Goal: Task Accomplishment & Management: Complete application form

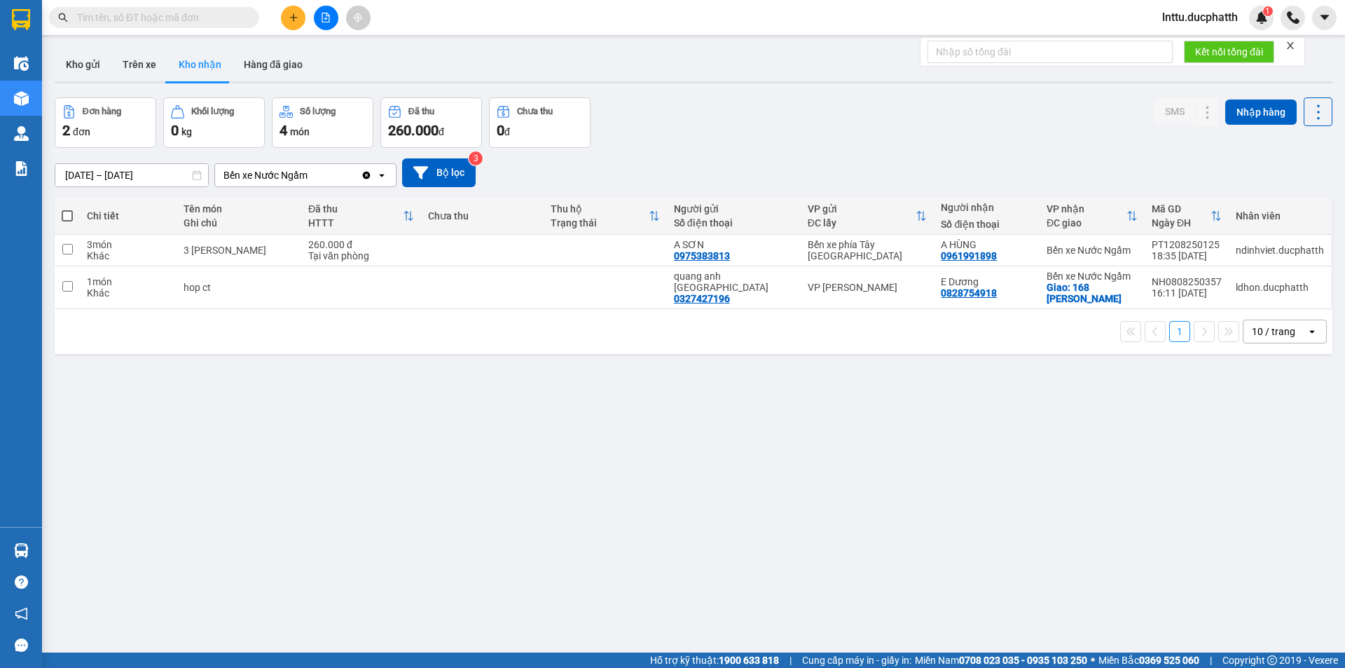
click at [141, 22] on input "text" at bounding box center [159, 17] width 165 height 15
paste input "0982326868"
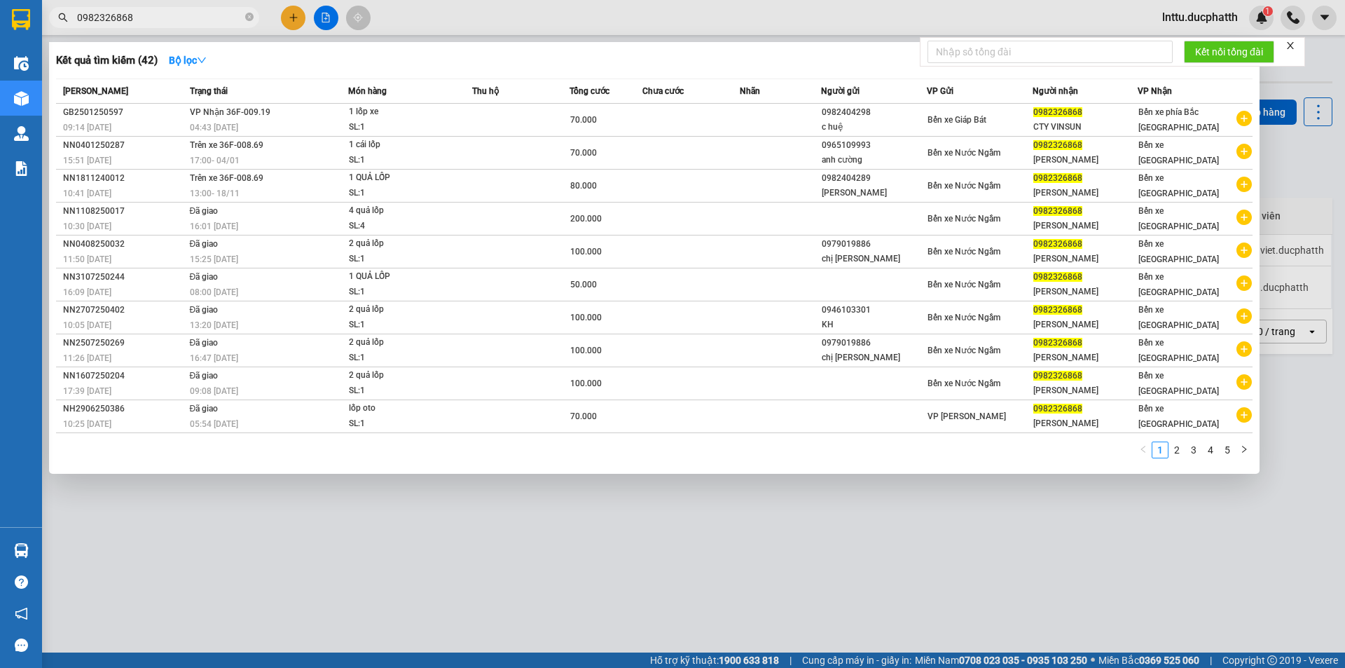
type input "0982326868"
click at [167, 20] on input "0982326868" at bounding box center [159, 17] width 165 height 15
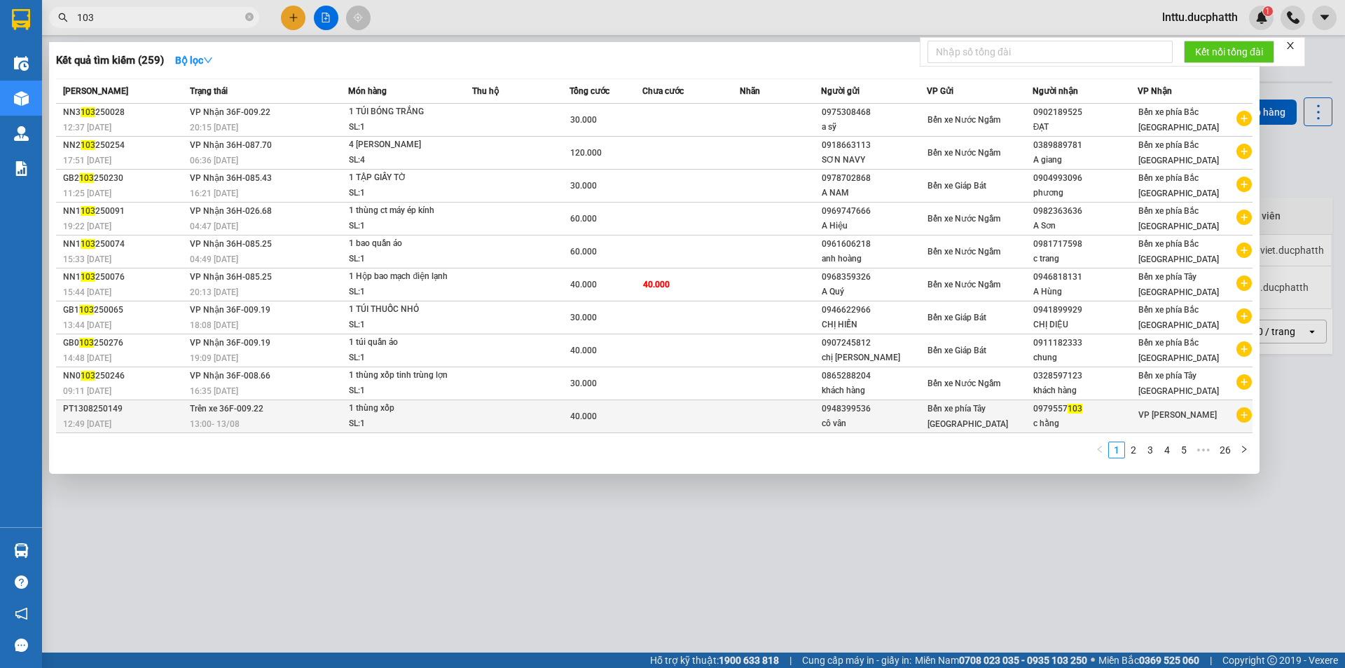
type input "103"
click at [293, 420] on div "13:00 [DATE]" at bounding box center [269, 423] width 158 height 15
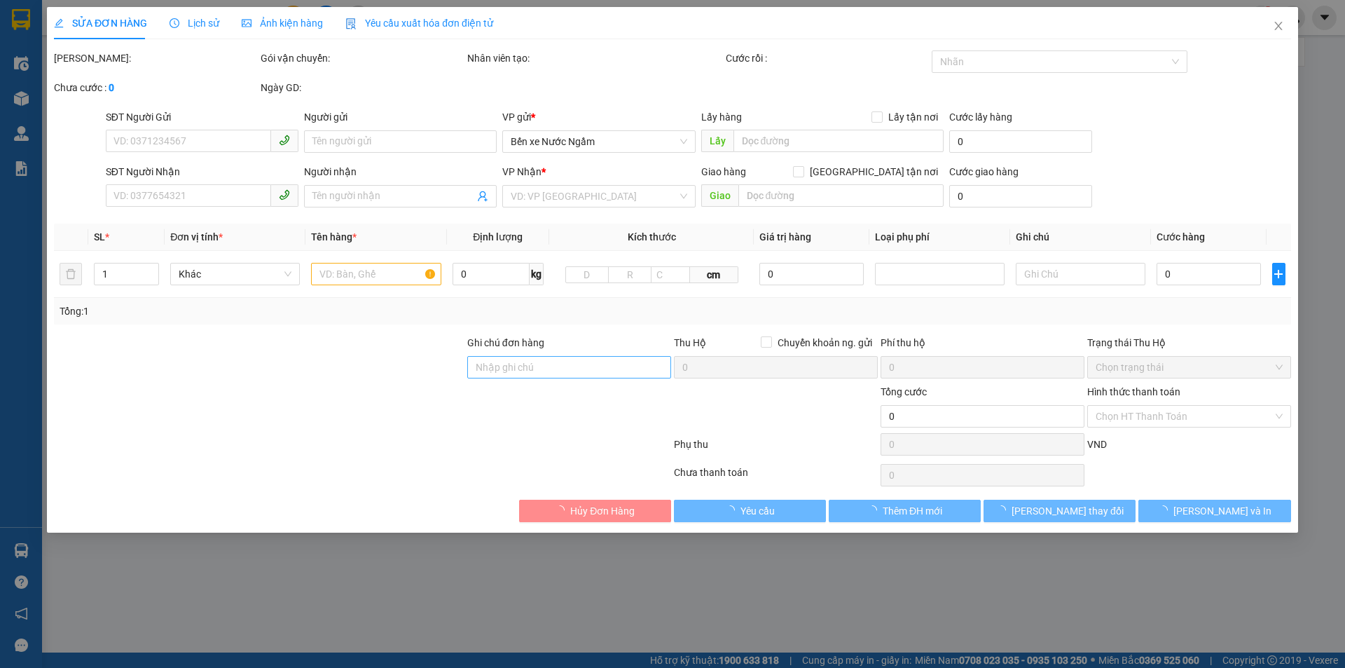
type input "0948399536"
type input "cô vân"
type input "0979557103"
type input "c hằng"
type input "40.000"
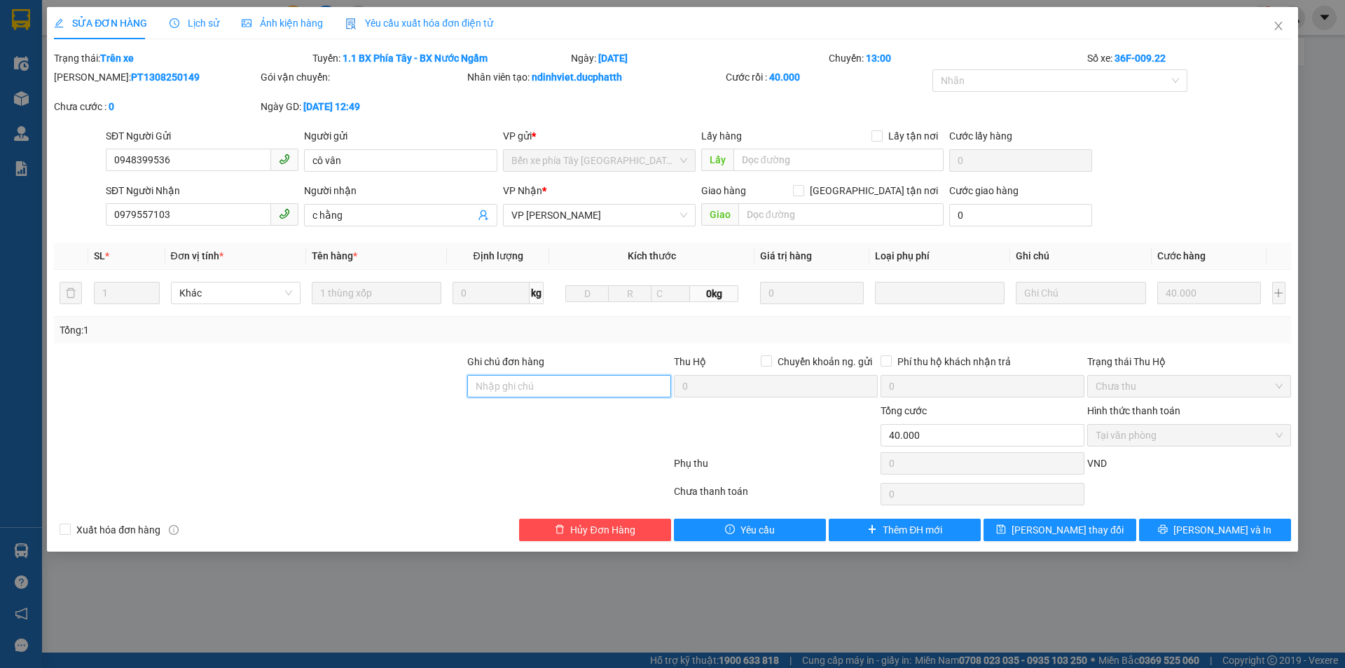
click at [510, 380] on input "Ghi chú đơn hàng" at bounding box center [569, 386] width 204 height 22
type input "d"
type input "đã trả"
click at [1007, 532] on button "[PERSON_NAME] thay đổi" at bounding box center [1059, 529] width 152 height 22
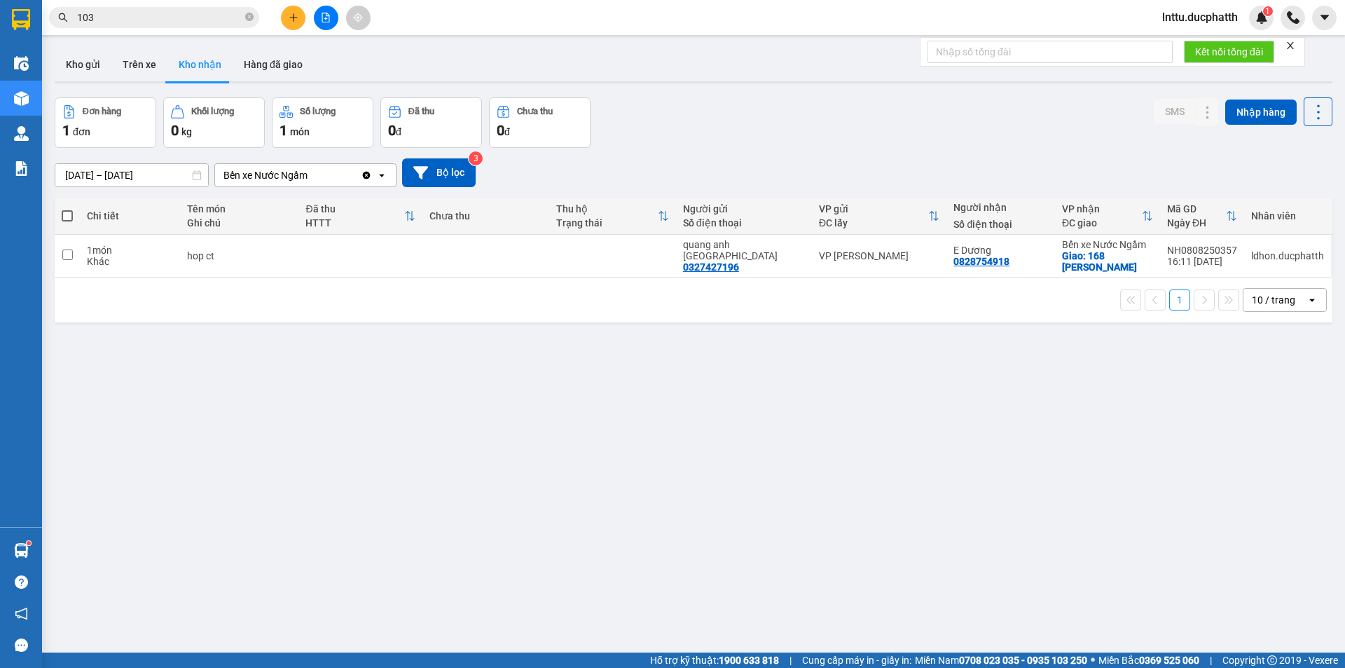
click at [319, 22] on button at bounding box center [326, 18] width 25 height 25
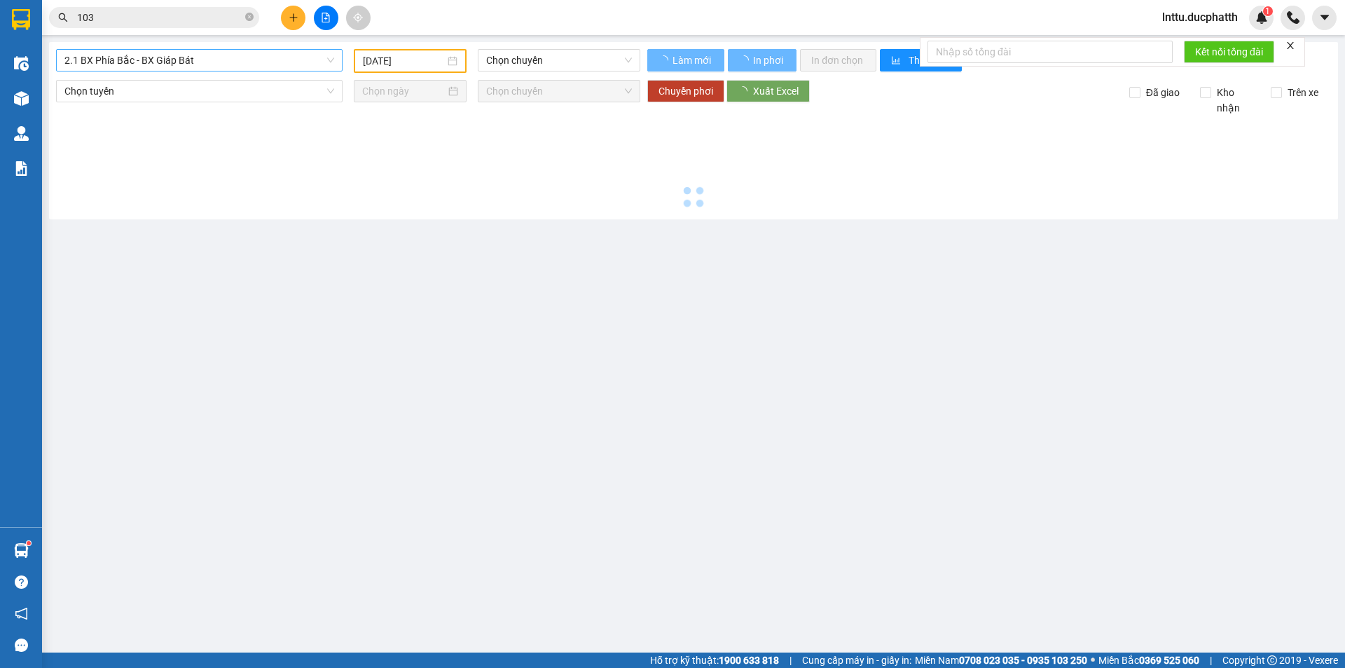
type input "[DATE]"
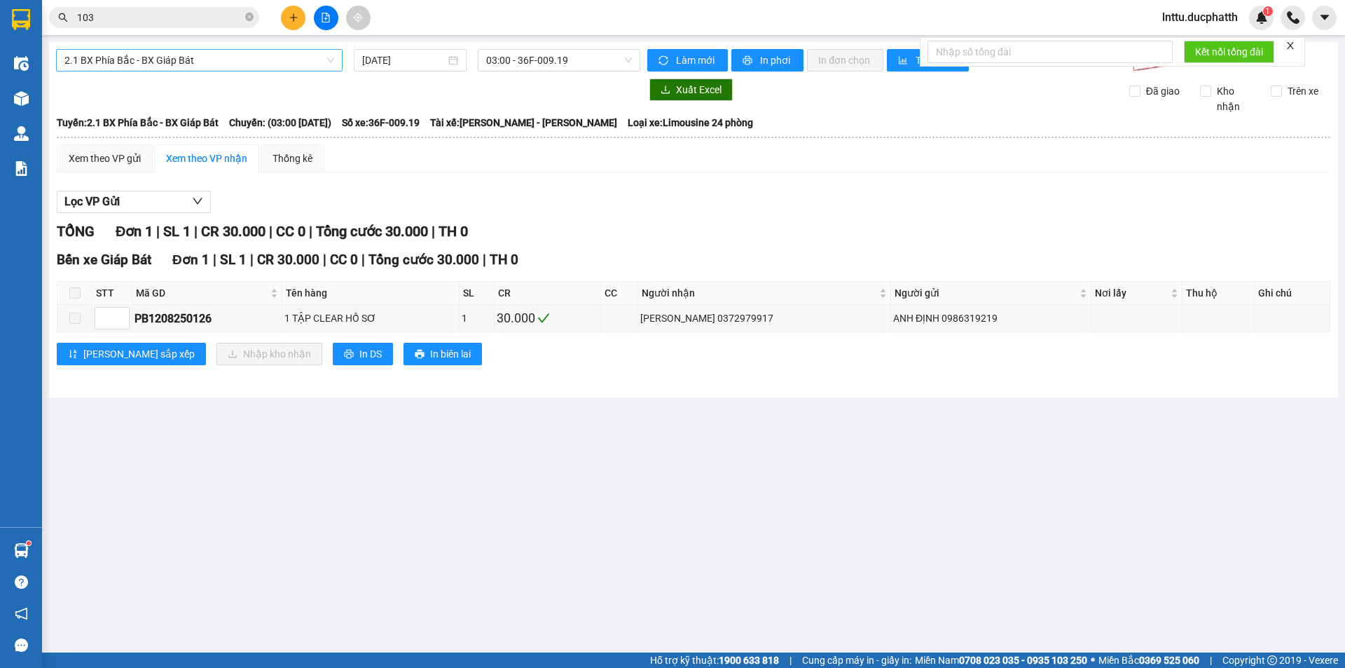
click at [180, 59] on span "2.1 BX Phía Bắc - BX Giáp Bát" at bounding box center [199, 60] width 270 height 21
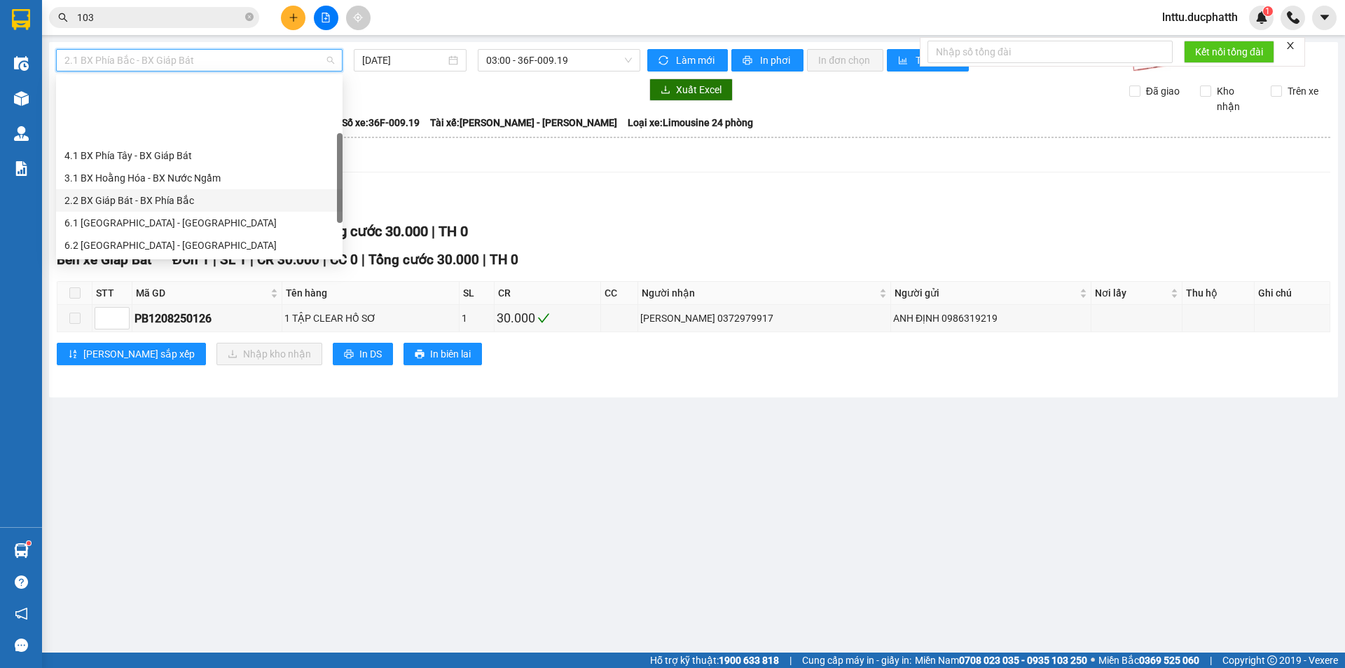
scroll to position [112, 0]
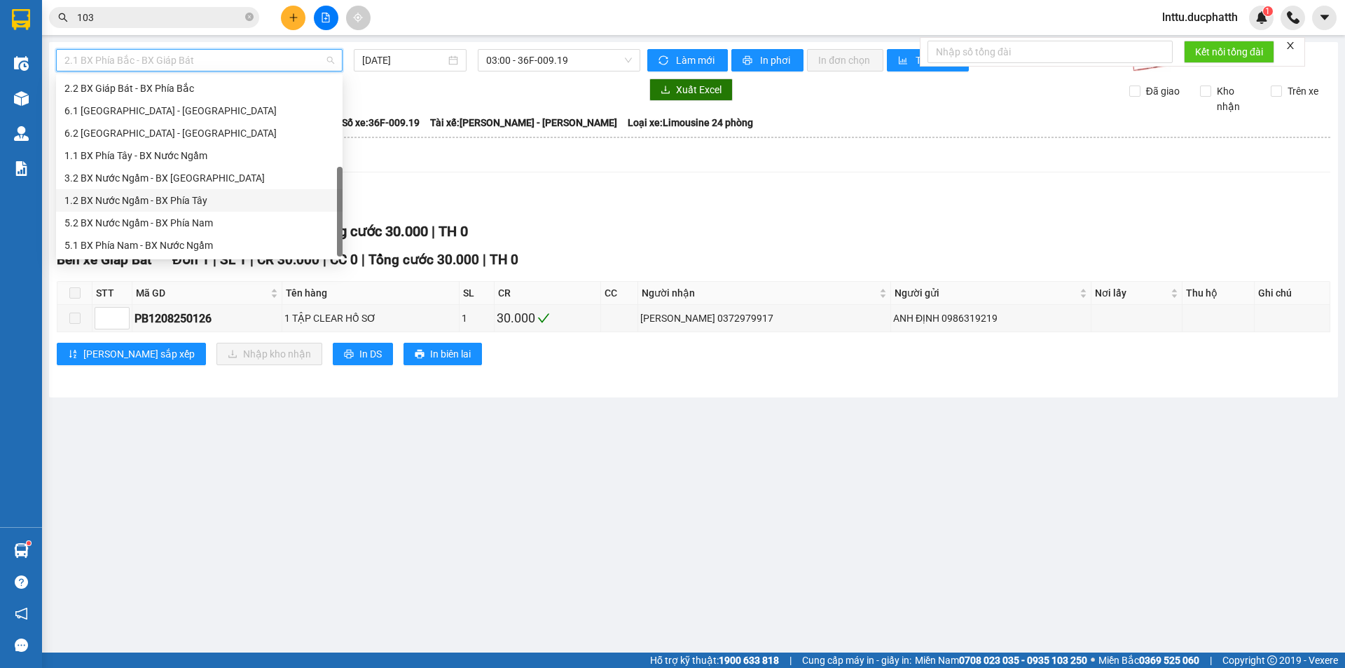
click at [165, 201] on div "1.2 BX Nước Ngầm - BX Phía Tây" at bounding box center [199, 200] width 270 height 15
type input "[DATE]"
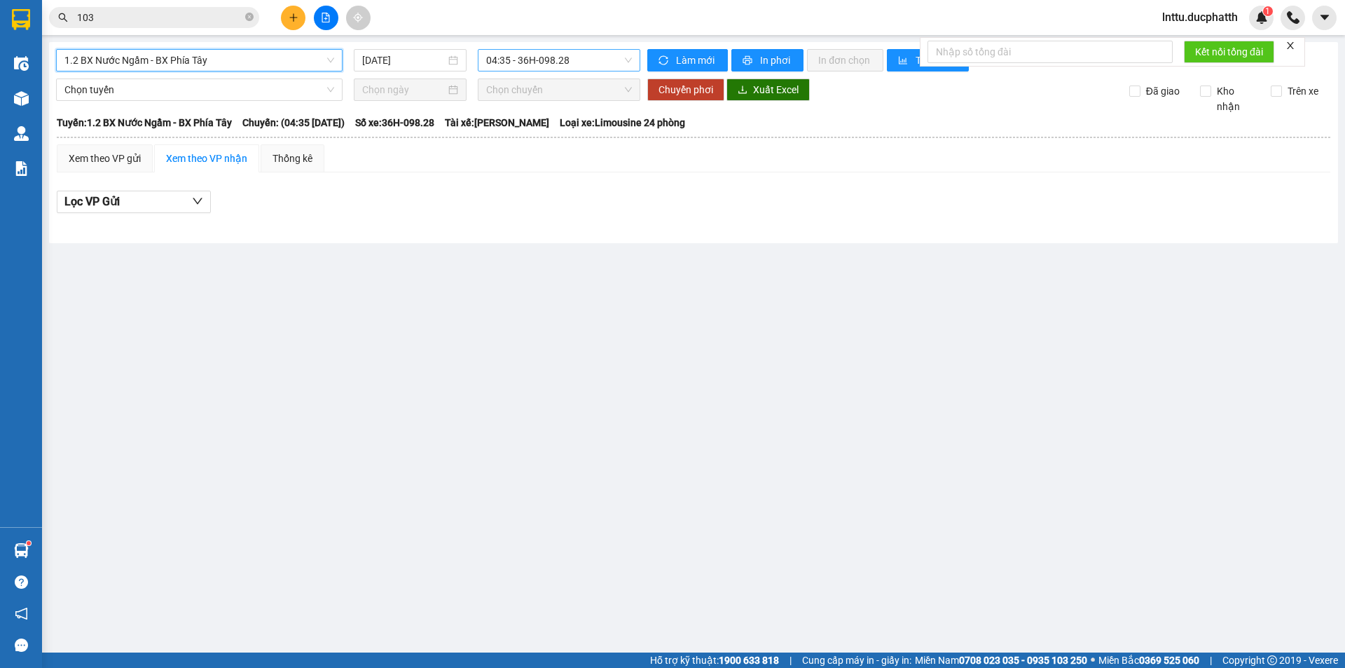
click at [506, 62] on span "04:35 - 36H-098.28" at bounding box center [559, 60] width 146 height 21
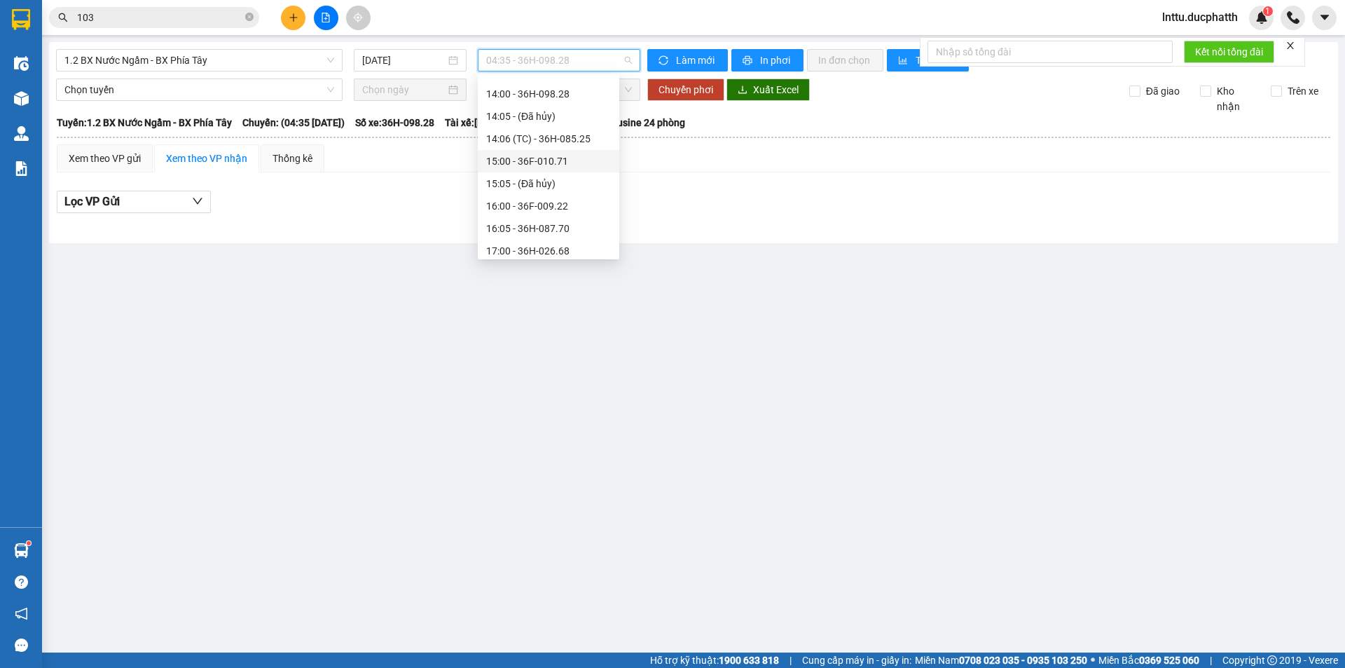
scroll to position [350, 0]
click at [569, 226] on div "17:00 - 36H-026.68" at bounding box center [548, 230] width 125 height 15
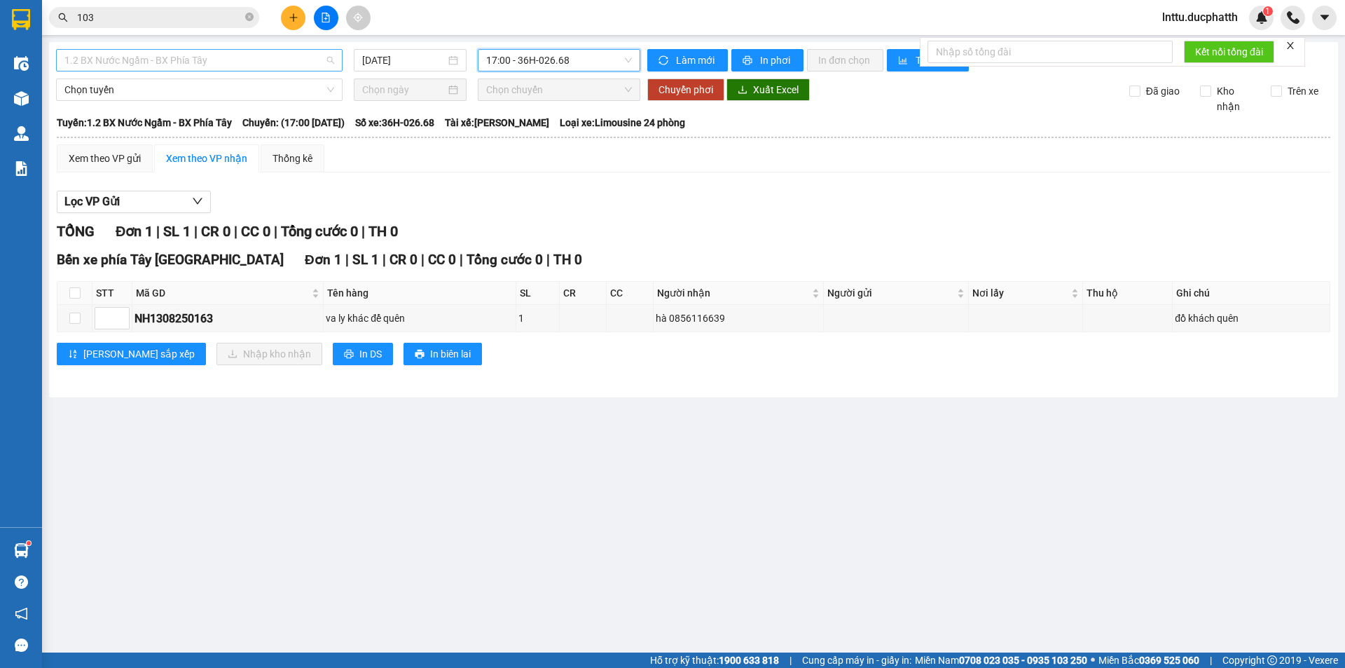
click at [214, 68] on span "1.2 BX Nước Ngầm - BX Phía Tây" at bounding box center [199, 60] width 270 height 21
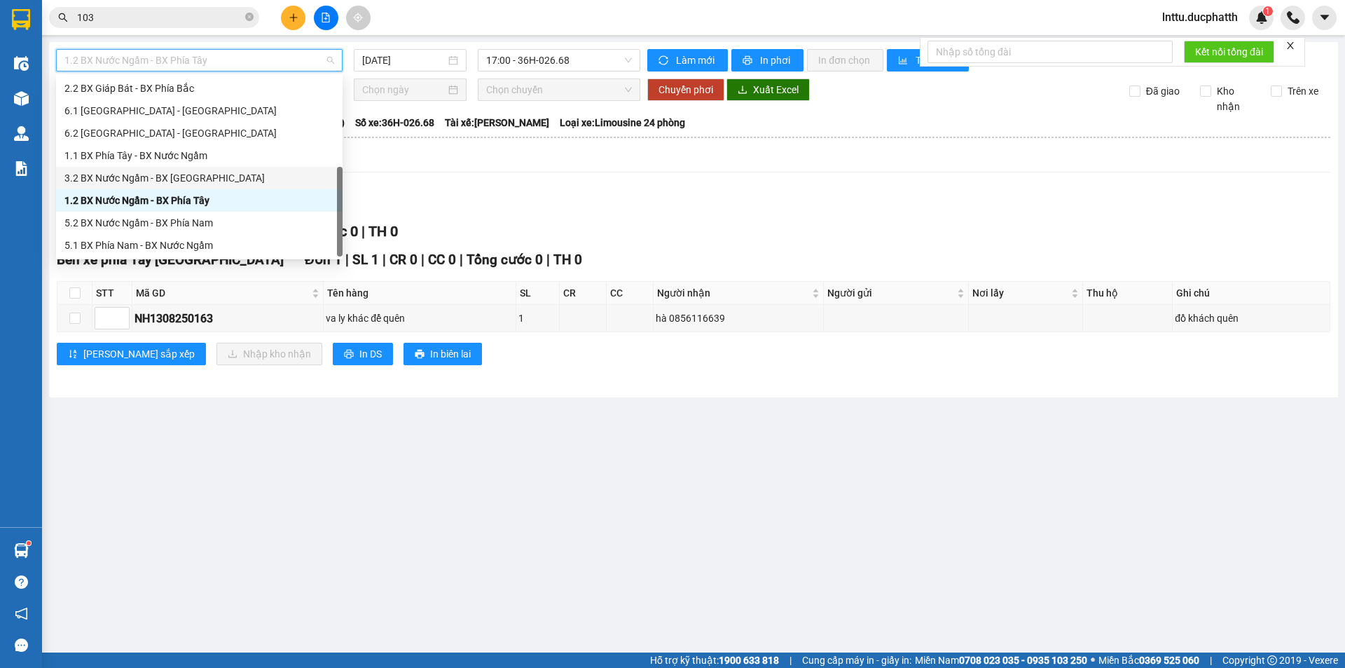
click at [188, 186] on div "3.2 BX Nước Ngầm - BX [GEOGRAPHIC_DATA]" at bounding box center [199, 178] width 286 height 22
type input "[DATE]"
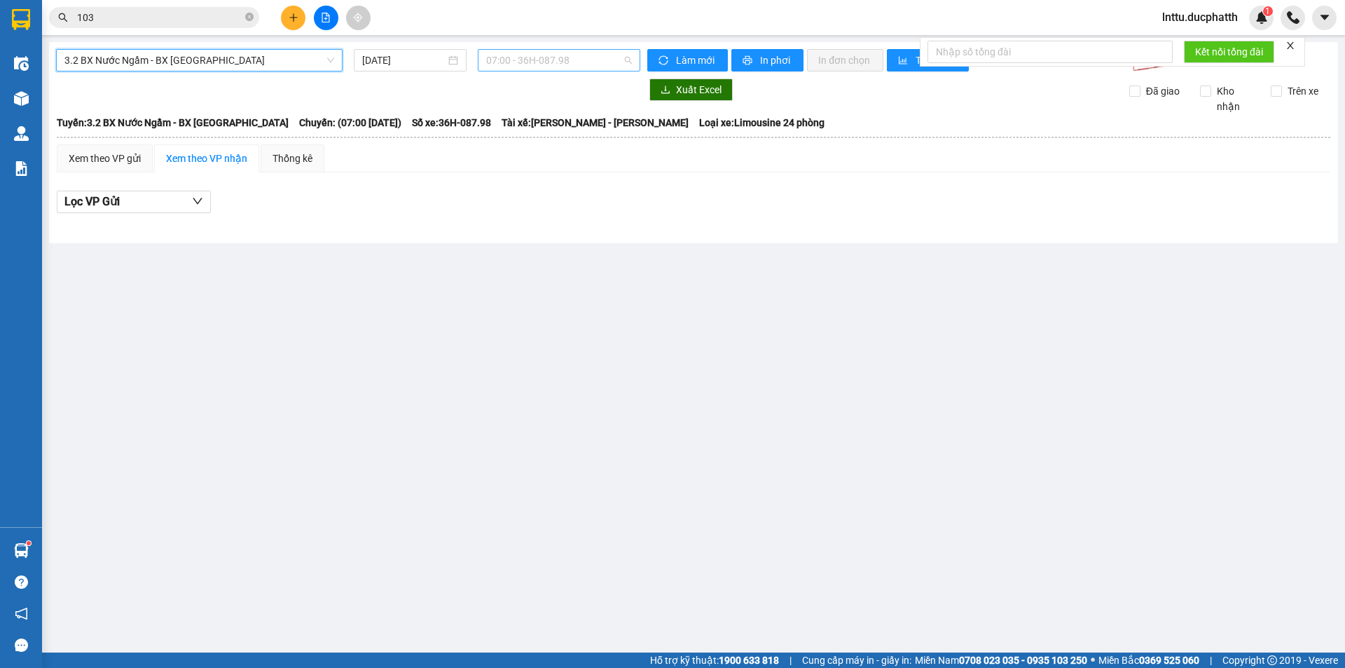
click at [568, 55] on span "07:00 - 36H-087.98" at bounding box center [559, 60] width 146 height 21
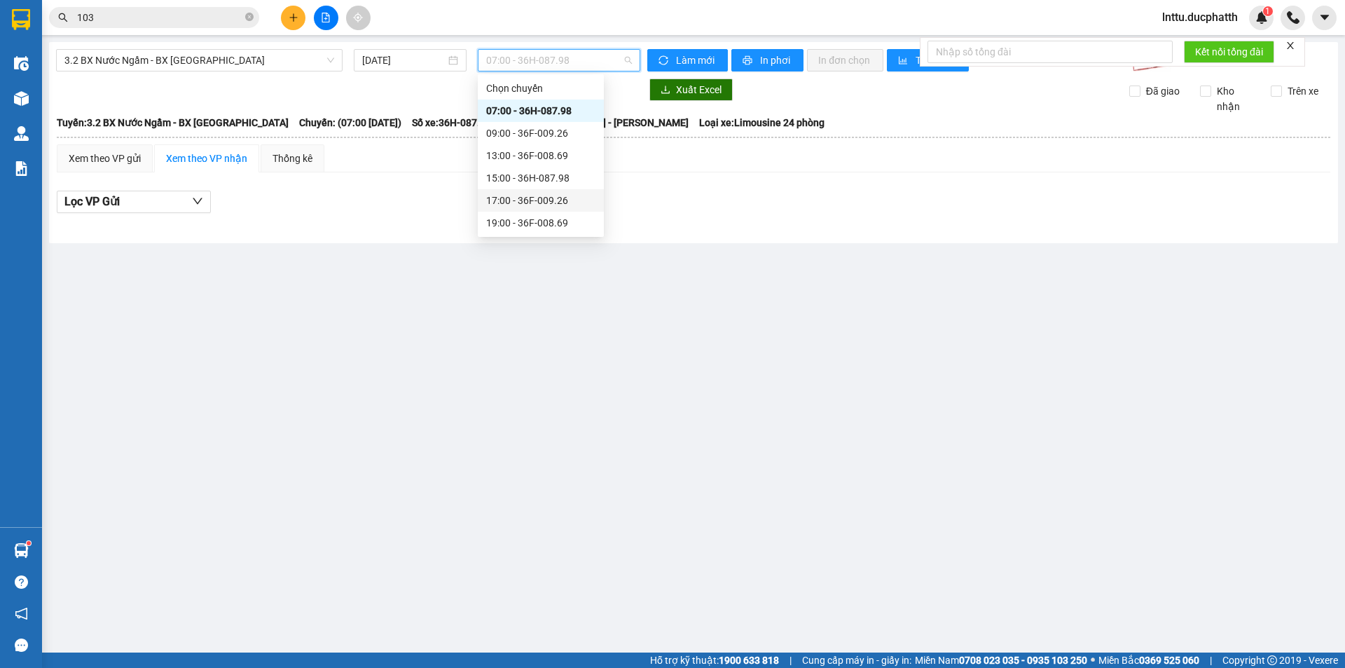
click at [537, 200] on div "17:00 - 36F-009.26" at bounding box center [540, 200] width 109 height 15
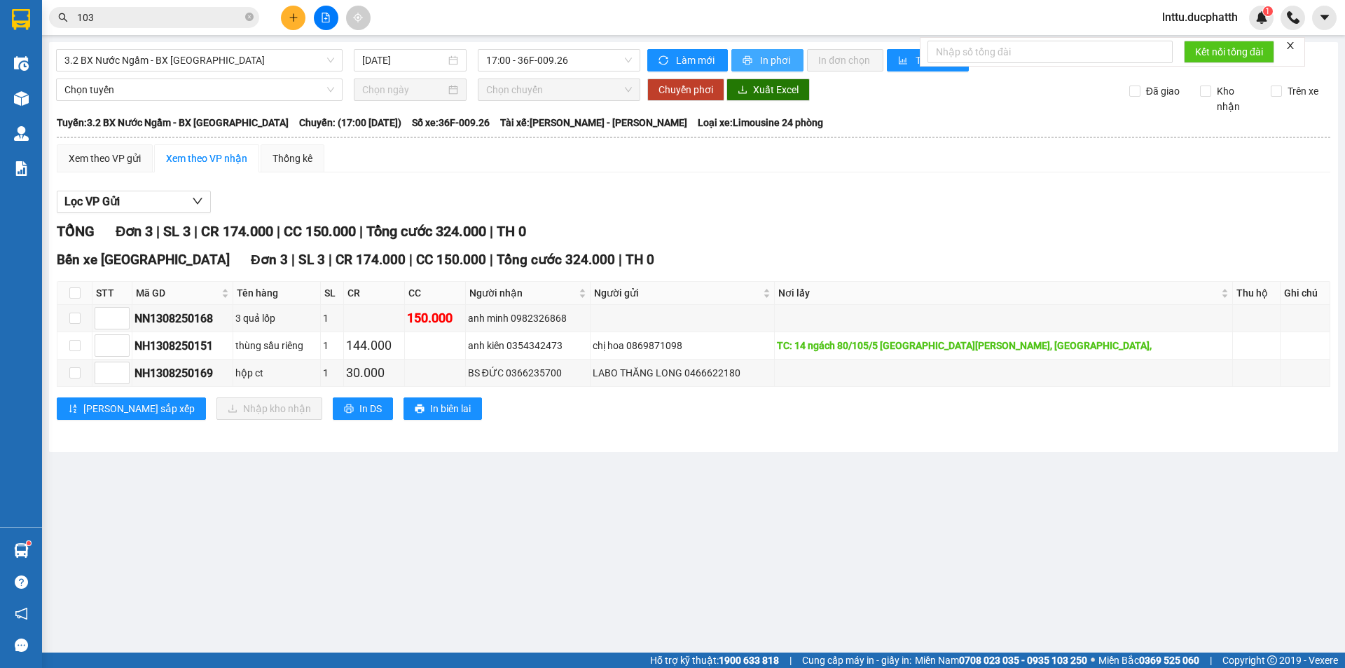
click at [768, 57] on span "In phơi" at bounding box center [776, 60] width 32 height 15
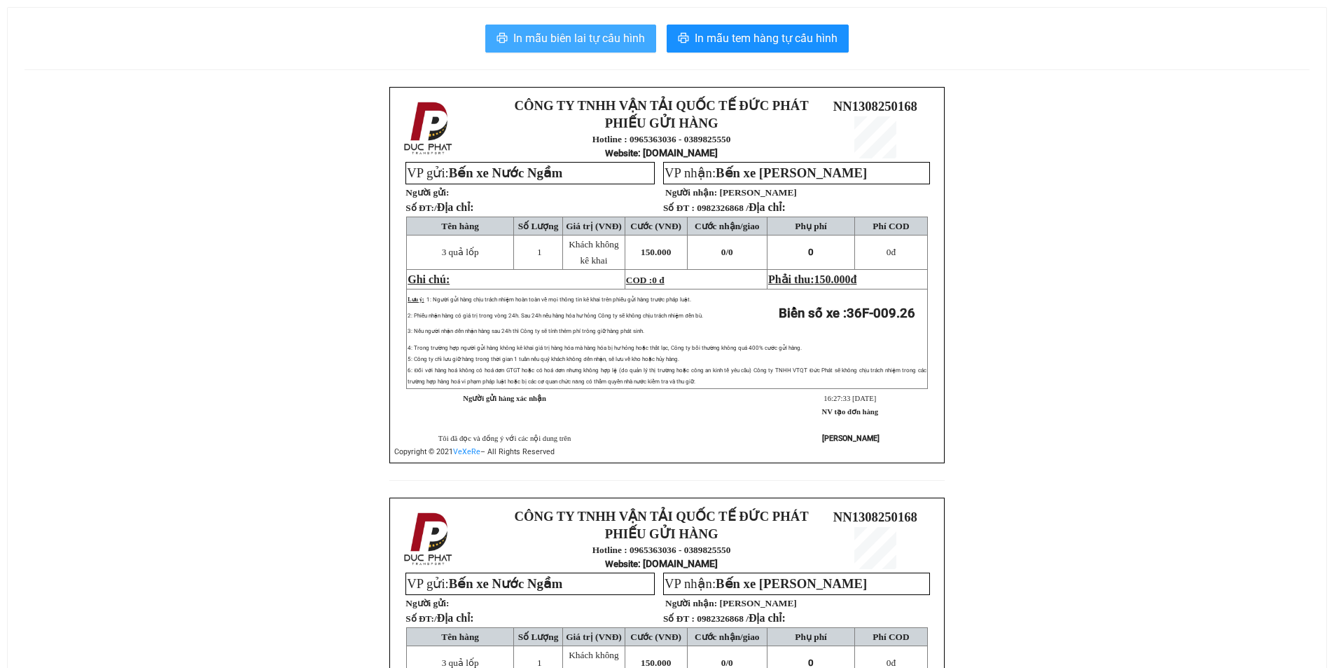
click at [578, 50] on button "In mẫu biên lai tự cấu hình" at bounding box center [570, 39] width 171 height 28
click at [593, 43] on span "In mẫu biên lai tự cấu hình" at bounding box center [579, 38] width 132 height 18
